Goal: Information Seeking & Learning: Find specific fact

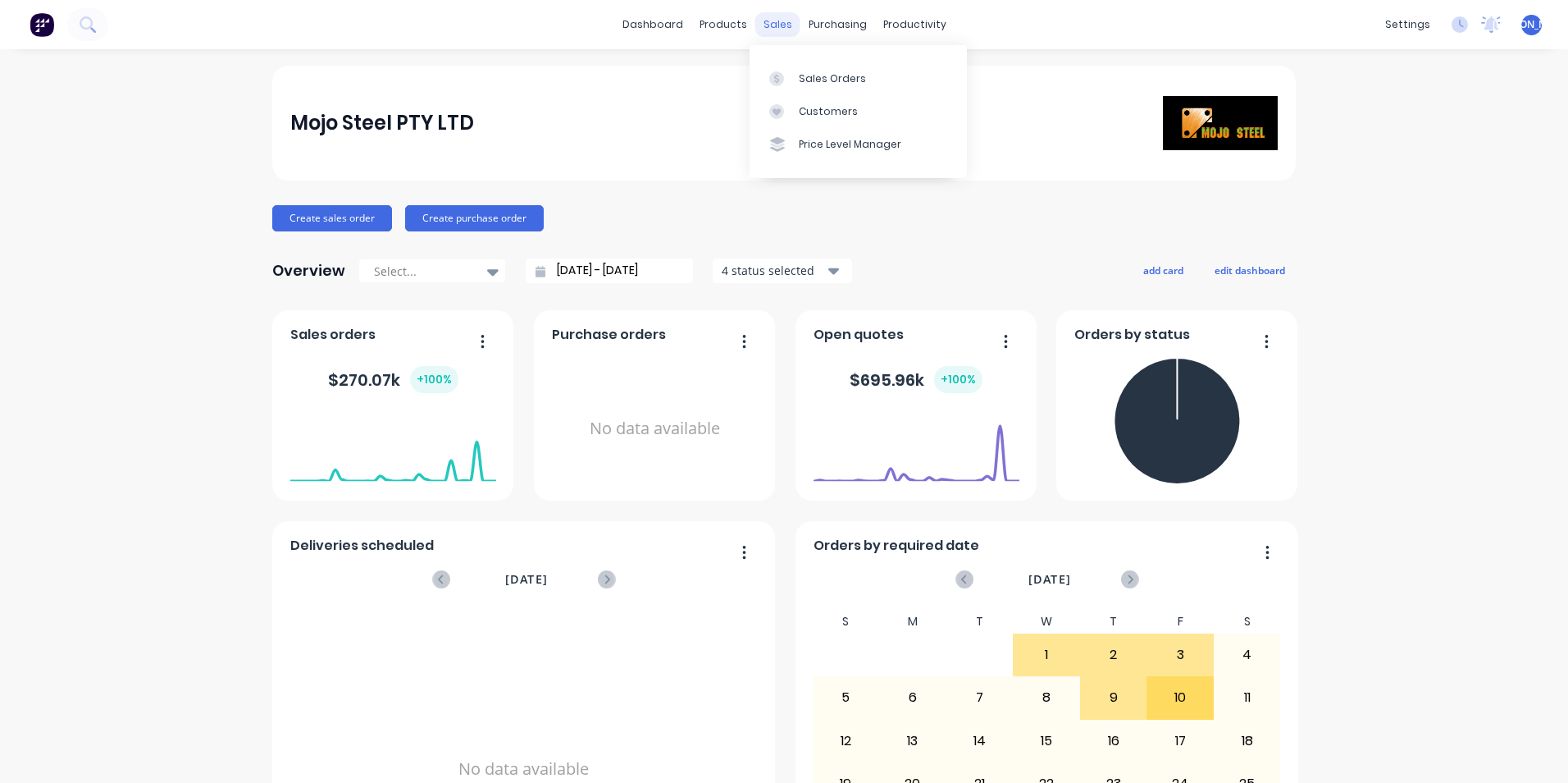
click at [774, 25] on div "sales" at bounding box center [778, 25] width 46 height 25
click at [774, 73] on div "Sales Orders" at bounding box center [833, 78] width 67 height 15
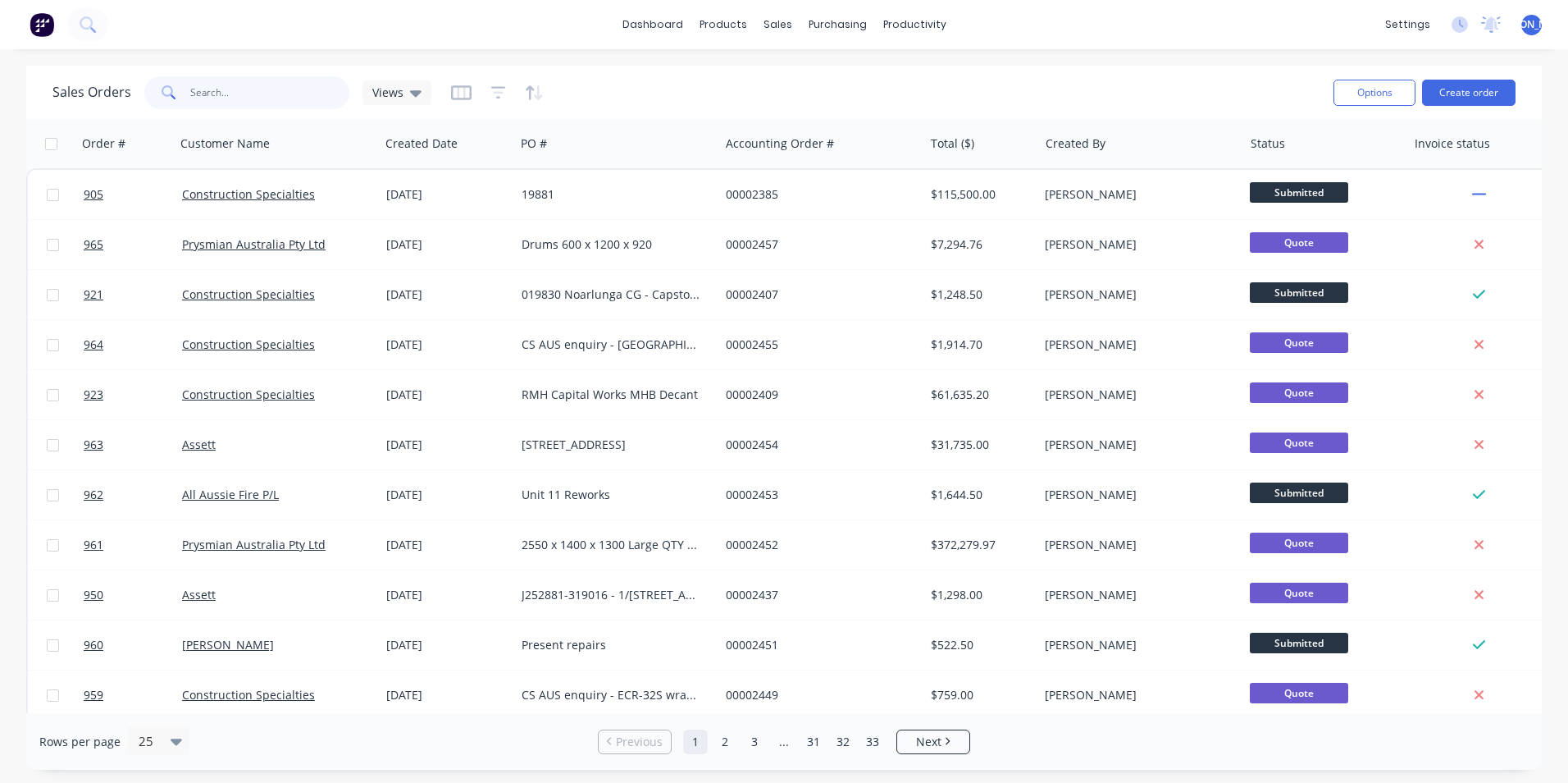
click at [242, 100] on input "text" at bounding box center [271, 93] width 160 height 33
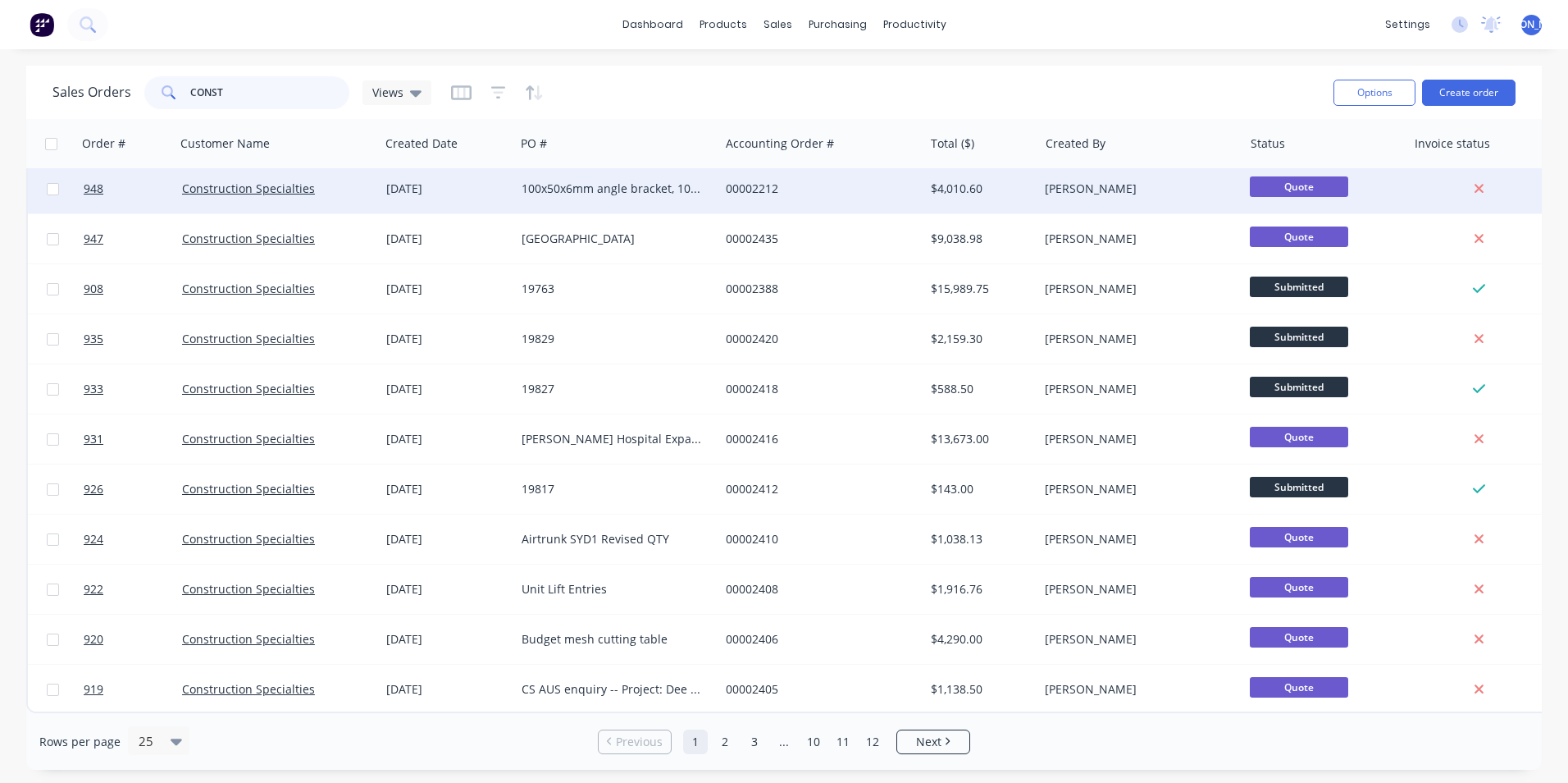
scroll to position [715, 0]
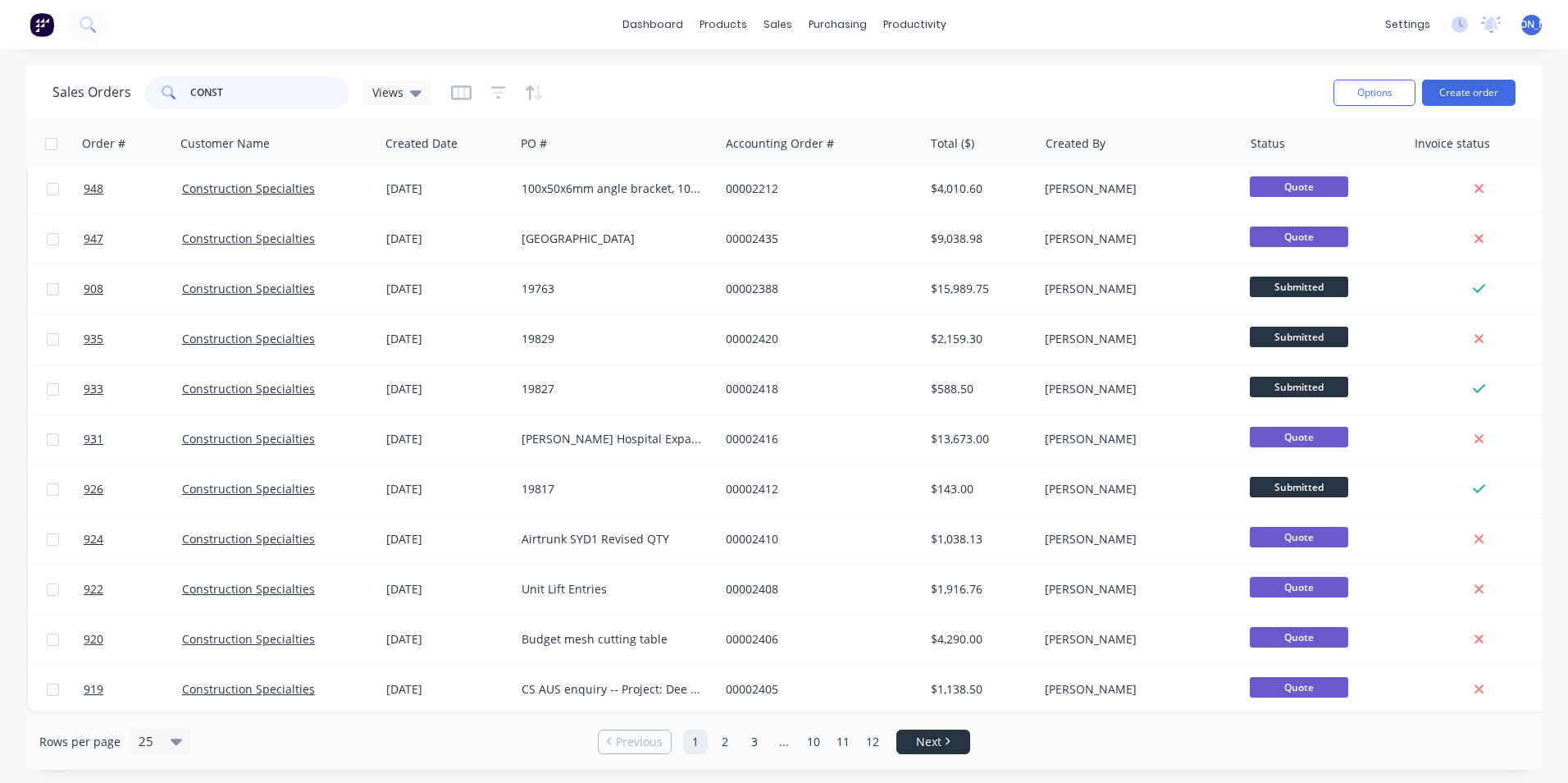
type input "CONST"
click at [774, 736] on span "Next" at bounding box center [928, 742] width 26 height 16
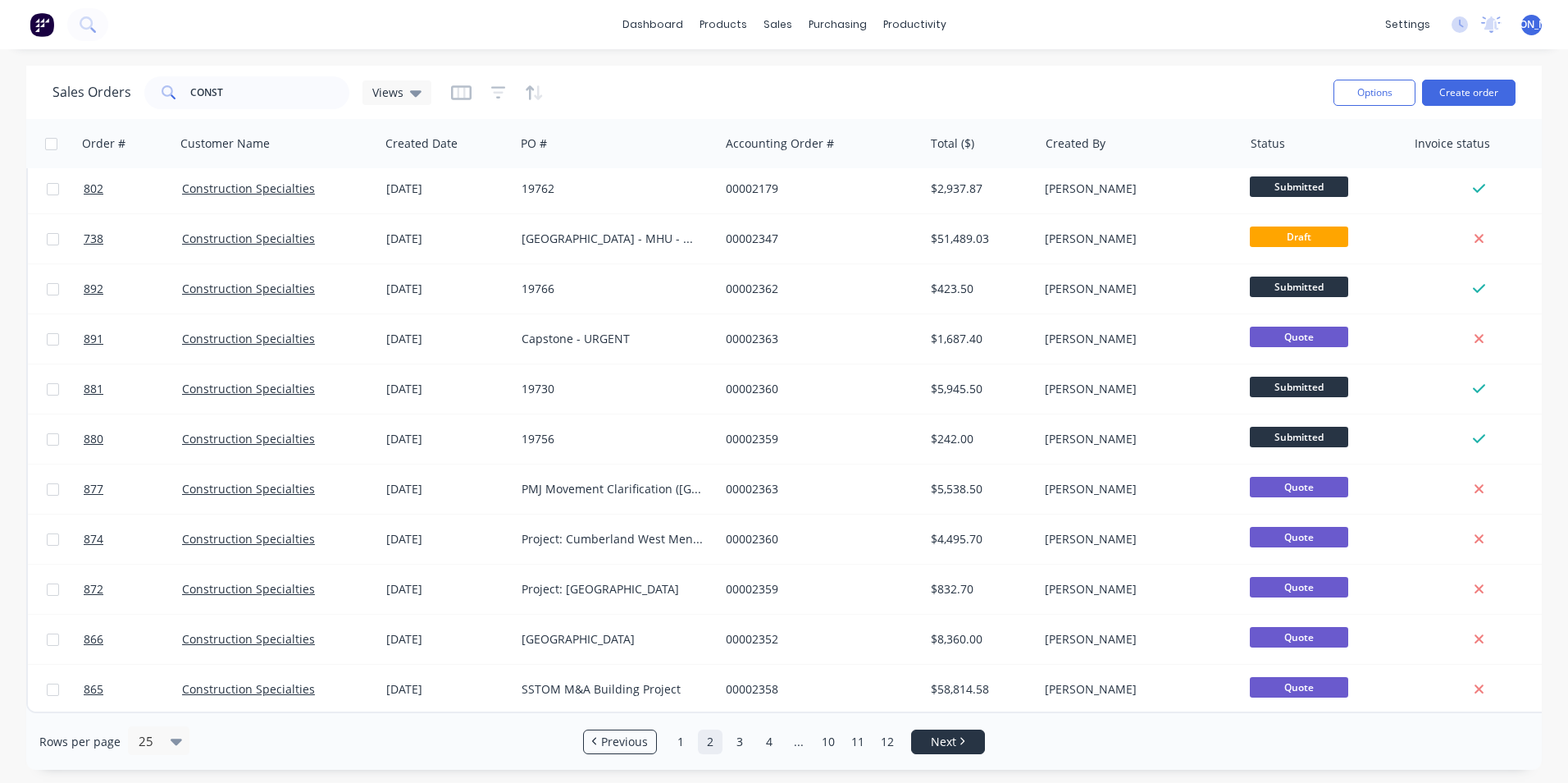
click at [774, 741] on span "Next" at bounding box center [944, 742] width 26 height 16
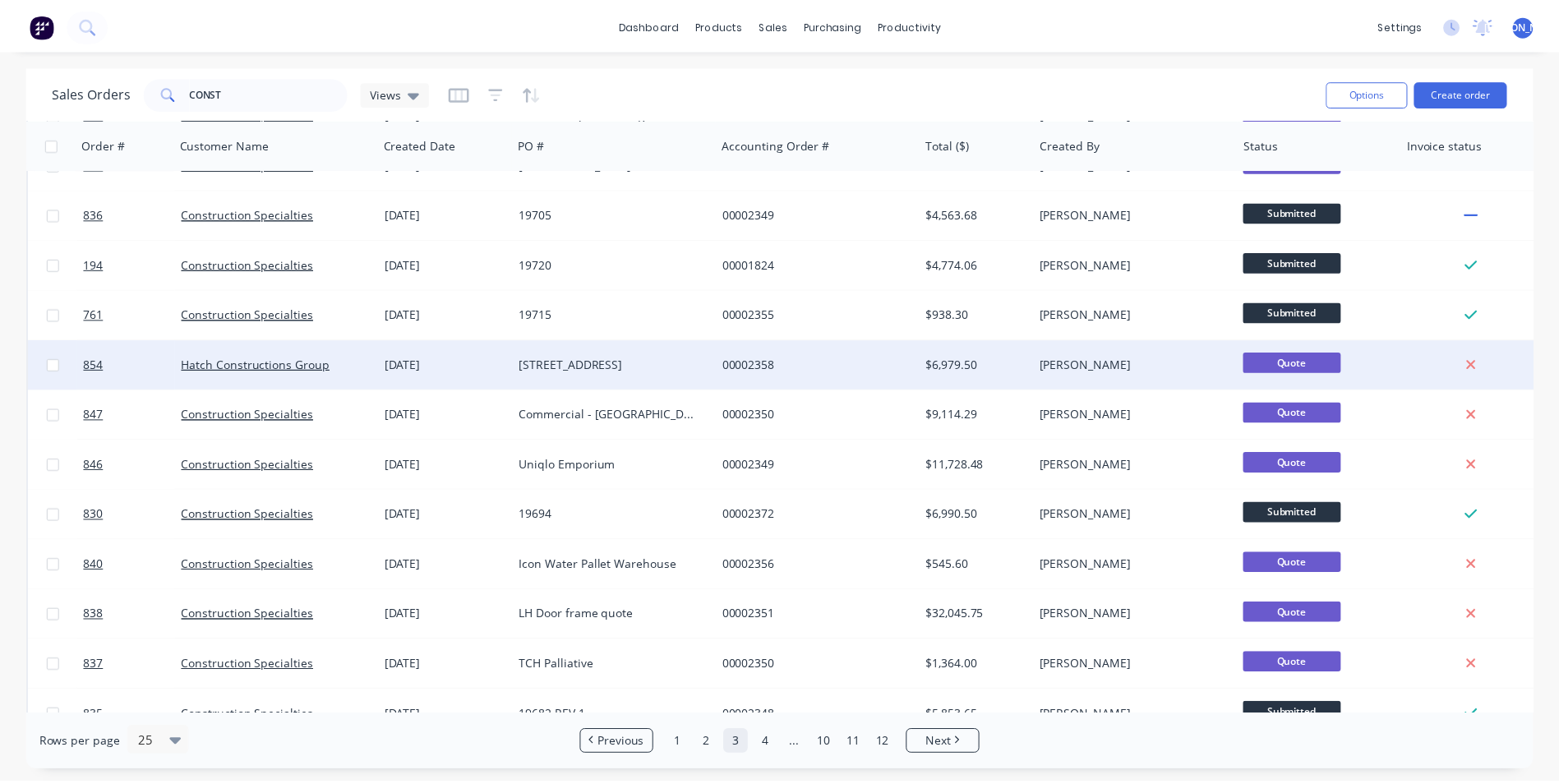
scroll to position [0, 0]
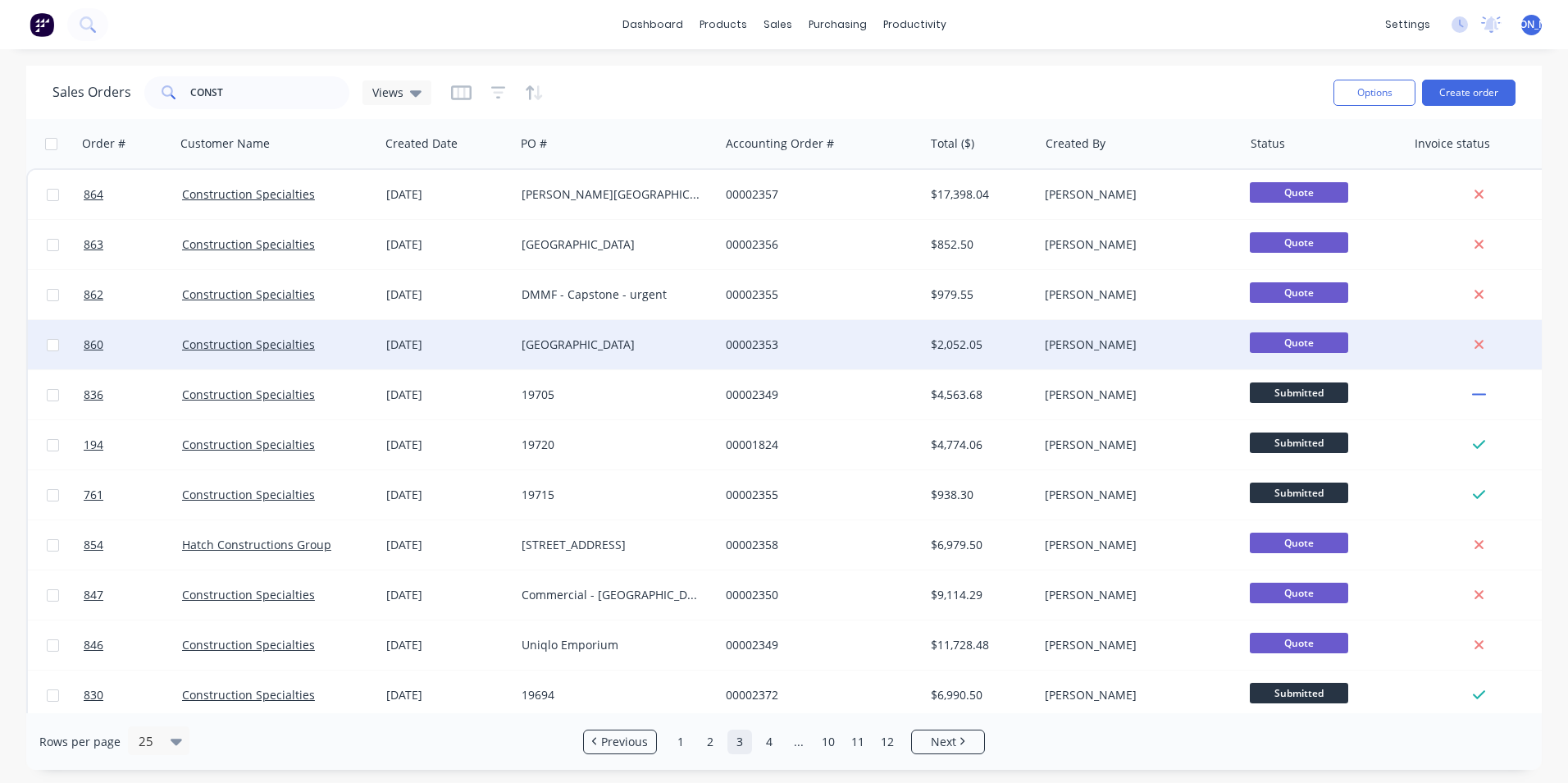
drag, startPoint x: 581, startPoint y: 334, endPoint x: 661, endPoint y: 365, distance: 85.8
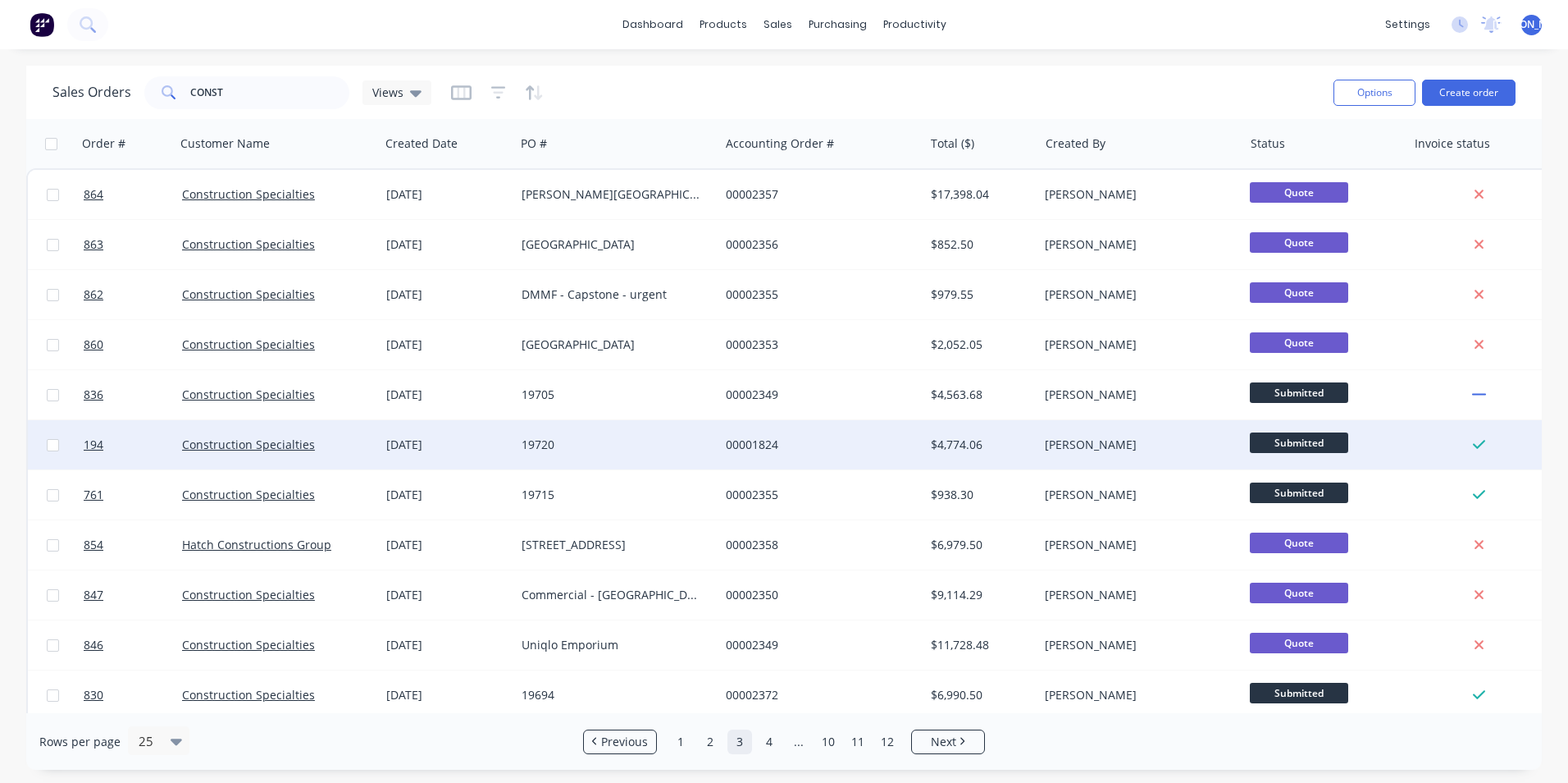
drag, startPoint x: 719, startPoint y: 439, endPoint x: 727, endPoint y: 428, distance: 13.6
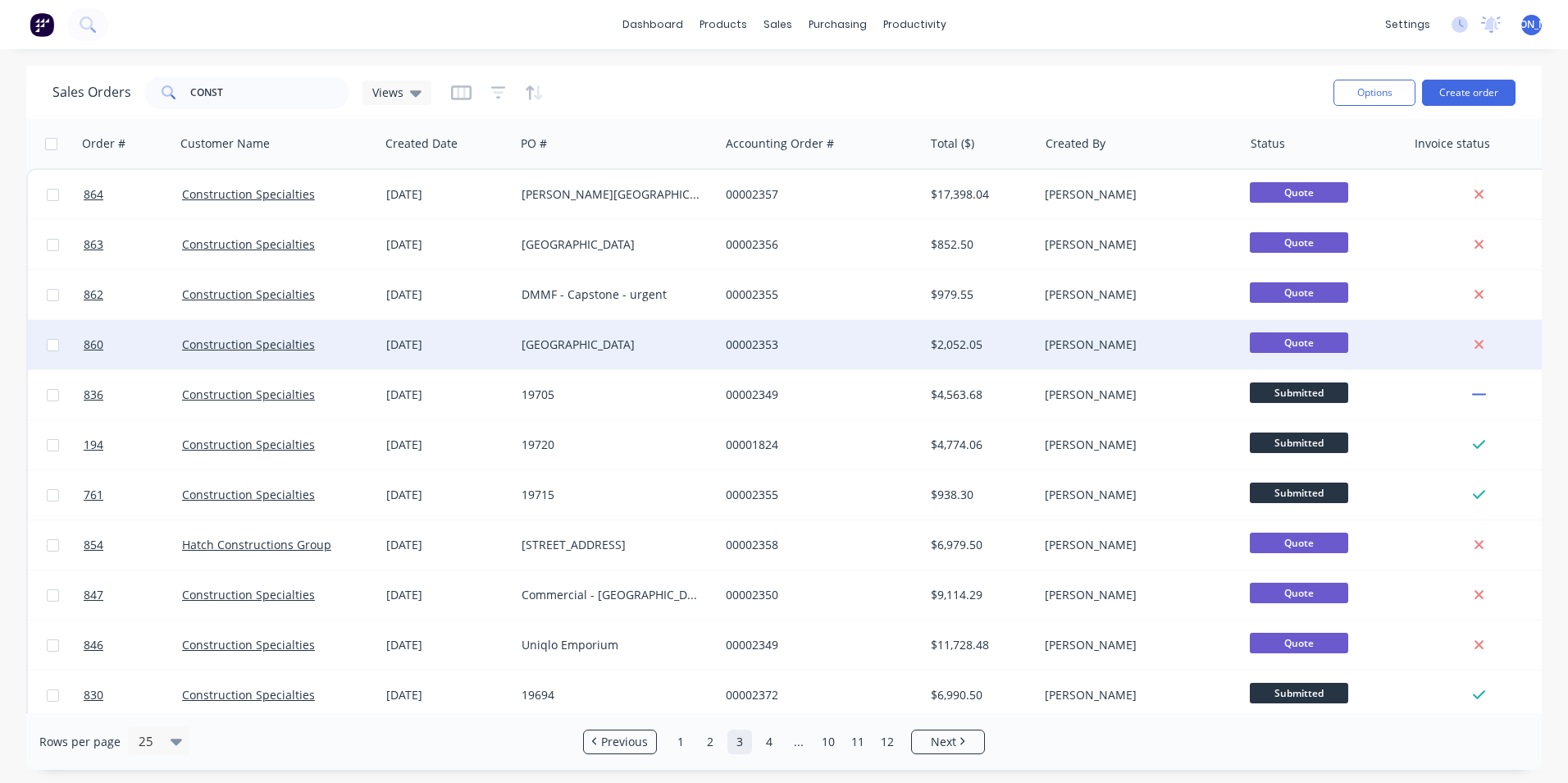
drag, startPoint x: 486, startPoint y: 360, endPoint x: 477, endPoint y: 352, distance: 12.0
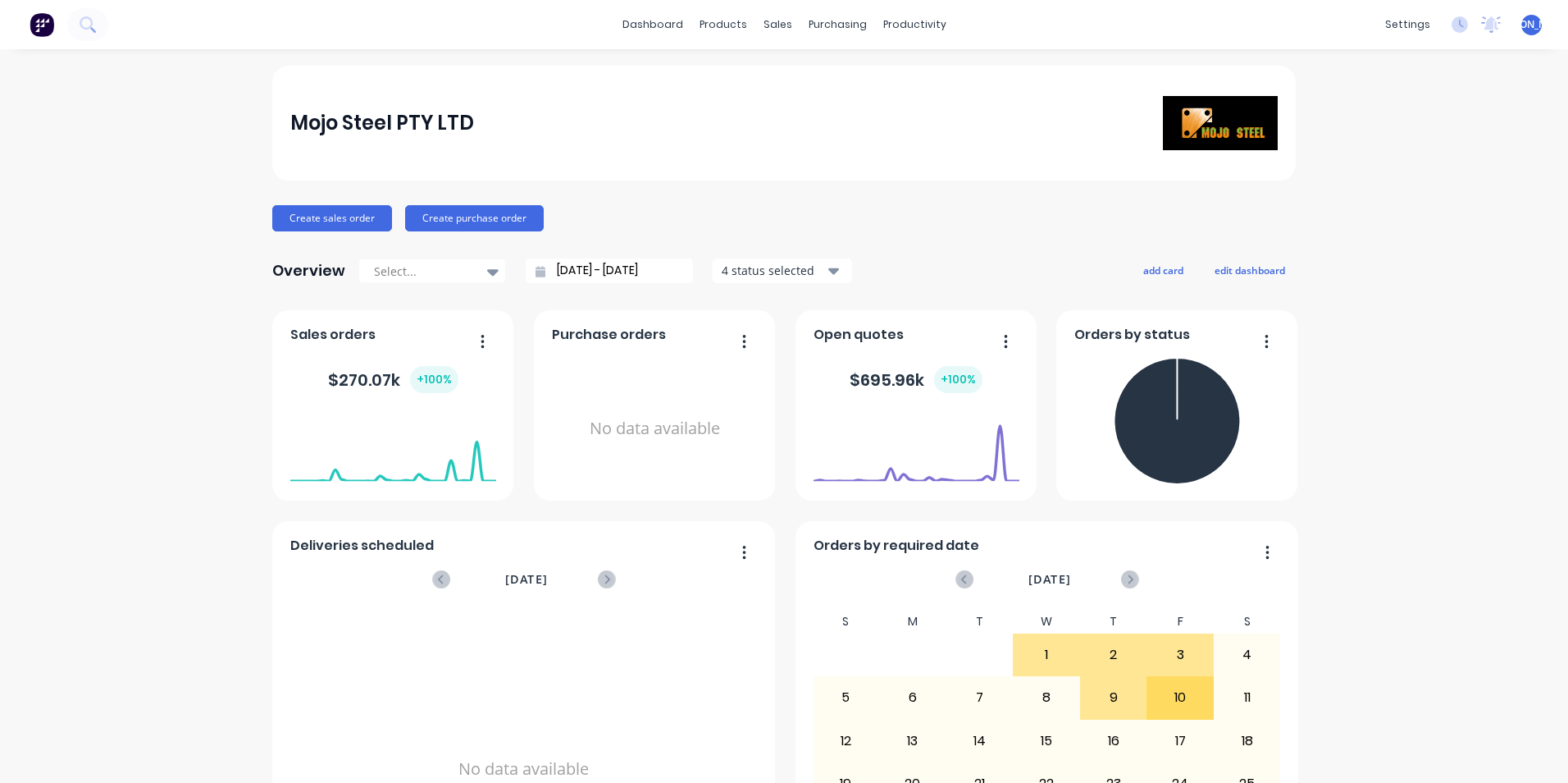
drag, startPoint x: 254, startPoint y: 347, endPoint x: 240, endPoint y: 352, distance: 14.9
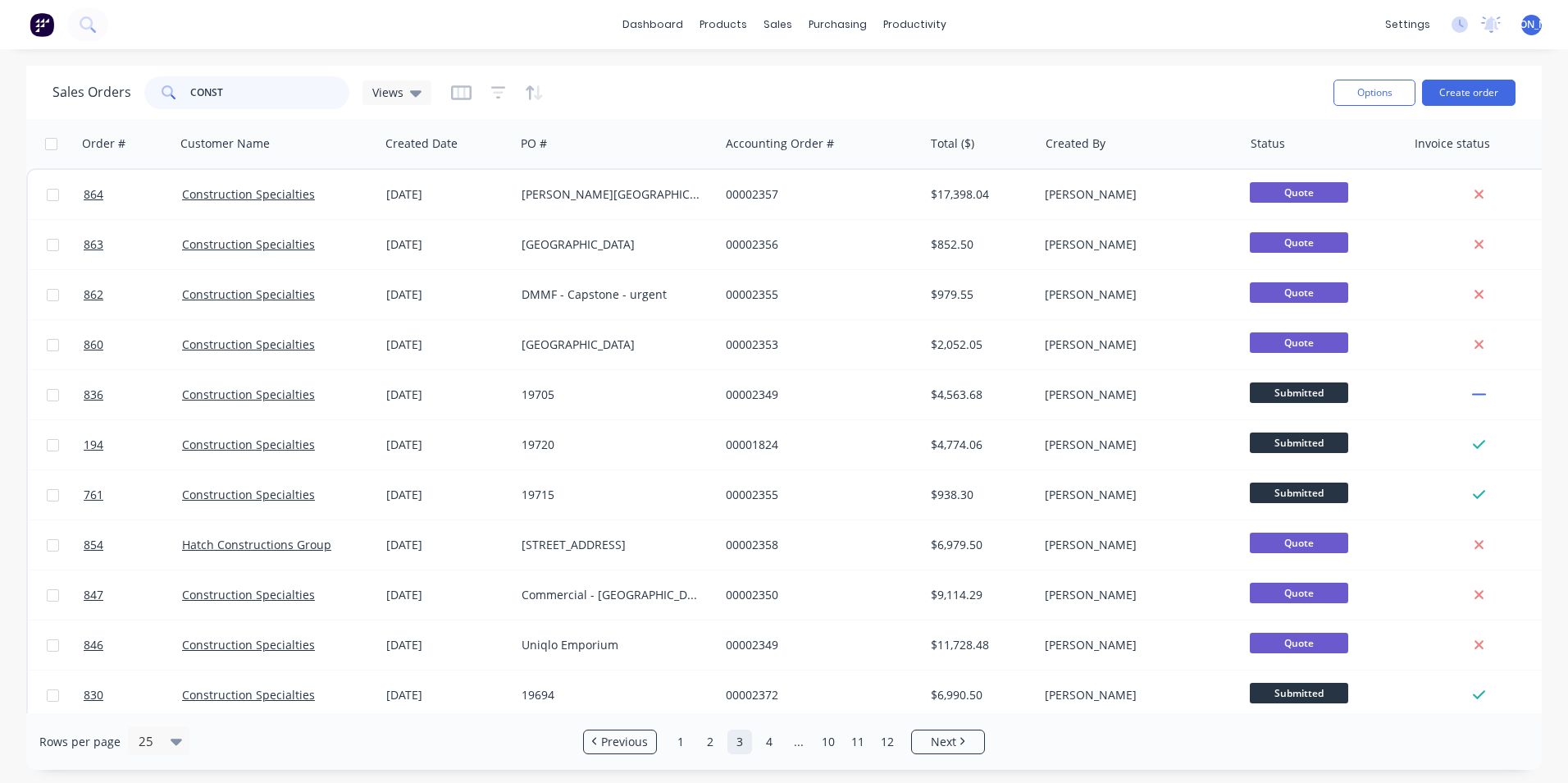
click at [223, 98] on input "CONST" at bounding box center [271, 93] width 160 height 33
click at [229, 96] on input "CONST" at bounding box center [271, 93] width 160 height 33
type input "C"
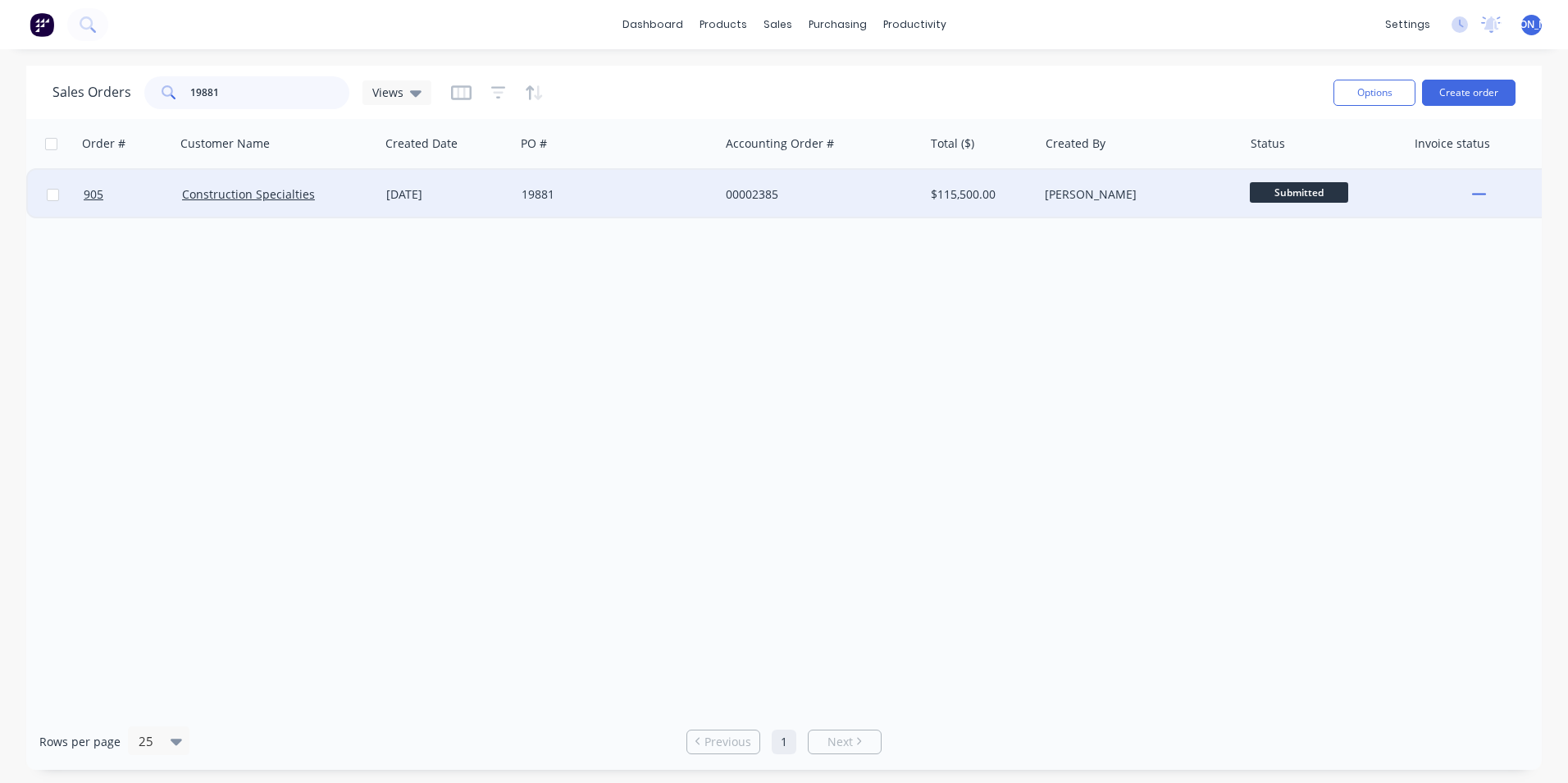
type input "19881"
click at [231, 185] on div "Construction Specialties" at bounding box center [278, 194] width 204 height 49
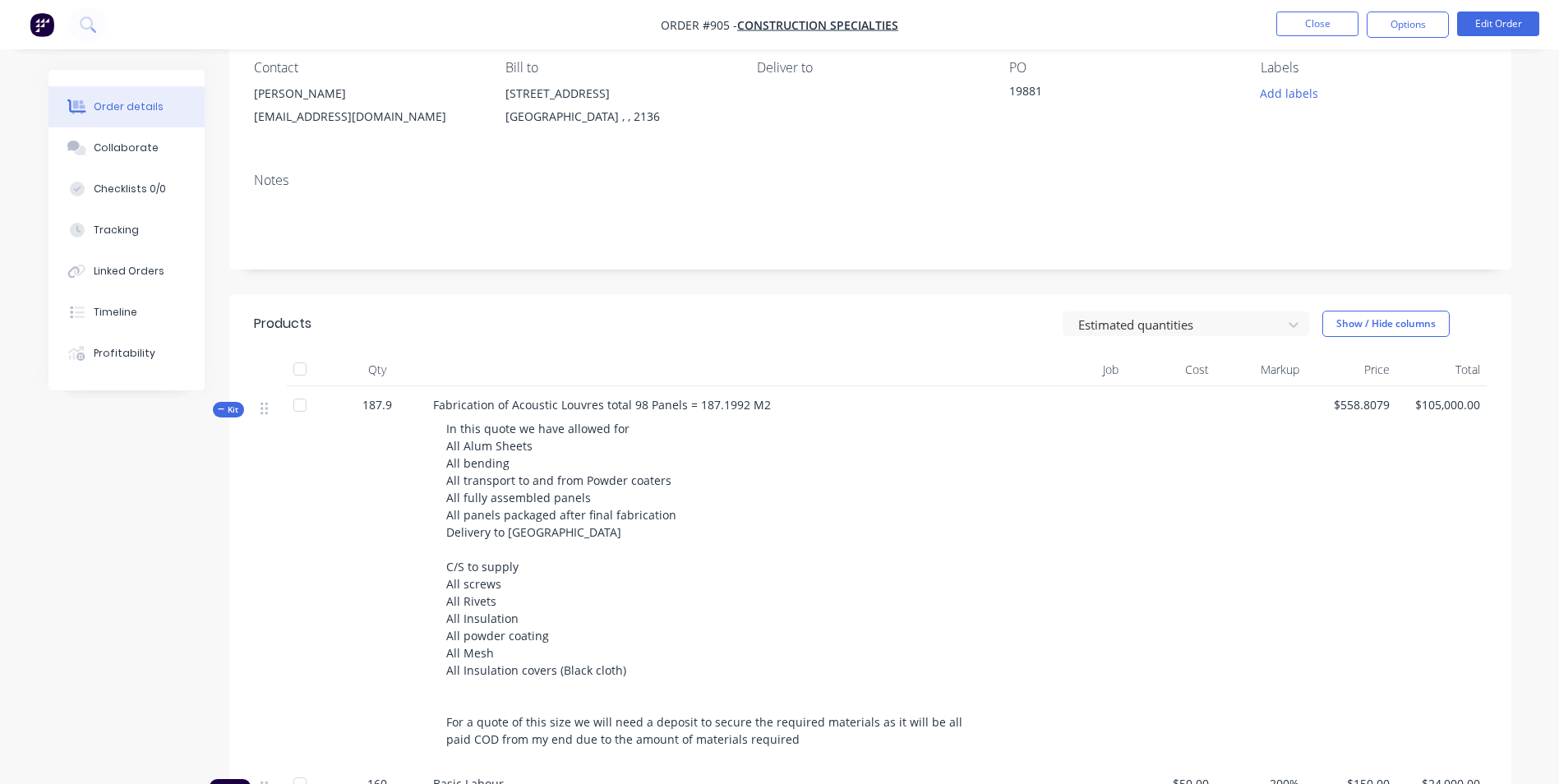
scroll to position [739, 0]
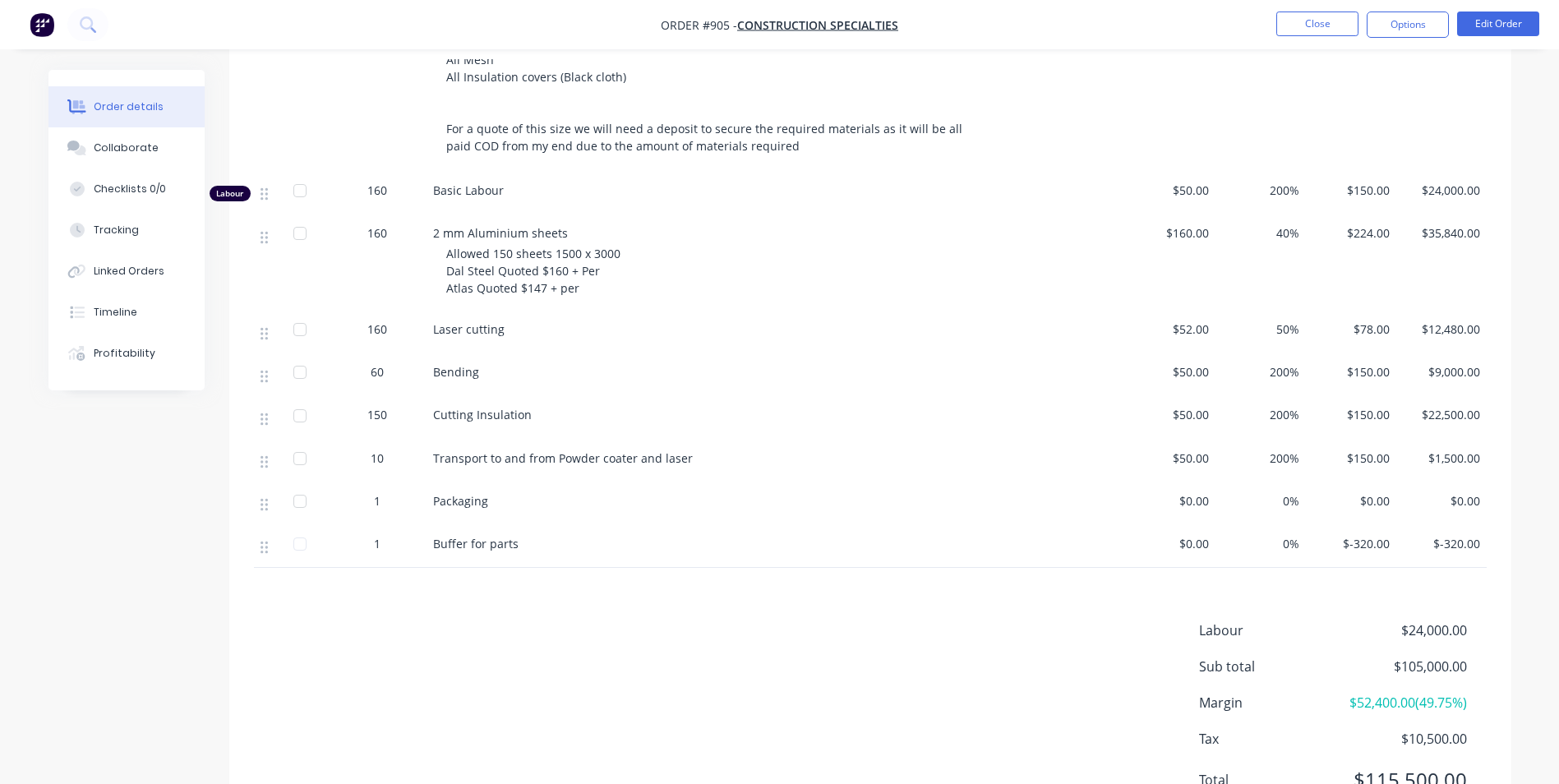
click at [598, 274] on div "Allowed 150 sheets 1500 x 3000 Dal Steel Quoted $160 + Per Atlas Quoted $147 + …" at bounding box center [720, 270] width 549 height 52
click at [586, 286] on div "Allowed 150 sheets 1500 x 3000 Dal Steel Quoted $160 + Per Atlas Quoted $147 + …" at bounding box center [720, 270] width 549 height 52
drag, startPoint x: 615, startPoint y: 252, endPoint x: 555, endPoint y: 249, distance: 60.1
click at [555, 249] on span "Allowed 150 sheets 1500 x 3000 Dal Steel Quoted $160 + Per Atlas Quoted $147 + …" at bounding box center [535, 270] width 177 height 50
drag, startPoint x: 555, startPoint y: 249, endPoint x: 586, endPoint y: 278, distance: 42.4
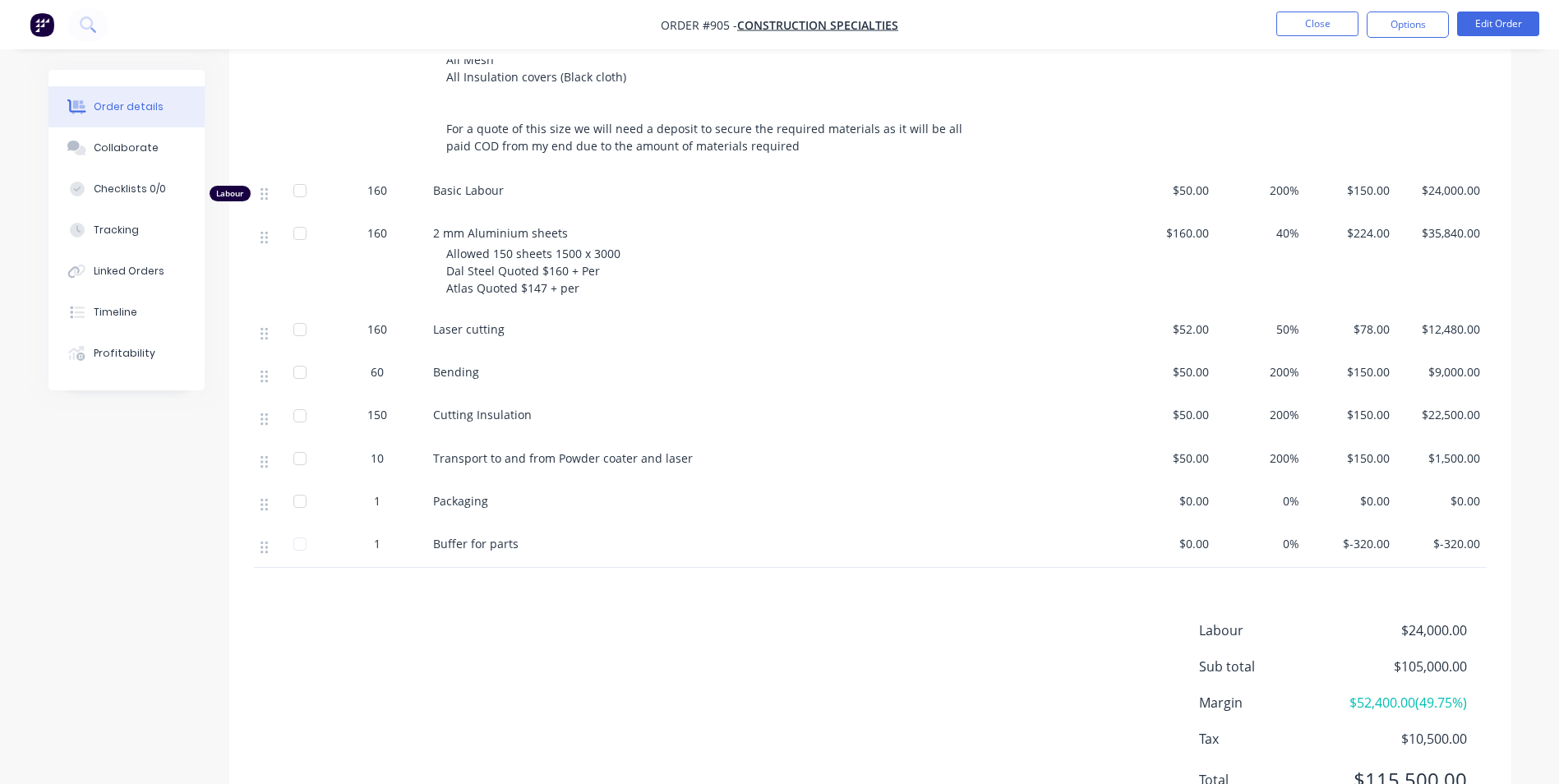
click at [586, 278] on span "Allowed 150 sheets 1500 x 3000 Dal Steel Quoted $160 + Per Atlas Quoted $147 + …" at bounding box center [535, 270] width 177 height 50
click at [582, 284] on div "Allowed 150 sheets 1500 x 3000 Dal Steel Quoted $160 + Per Atlas Quoted $147 + …" at bounding box center [720, 270] width 549 height 52
